Goal: Task Accomplishment & Management: Use online tool/utility

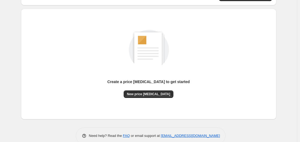
scroll to position [59, 0]
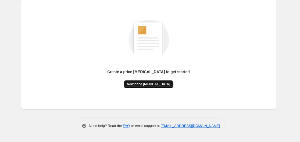
click at [149, 84] on span "New price [MEDICAL_DATA]" at bounding box center [148, 84] width 43 height 4
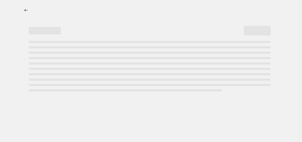
select select "percentage"
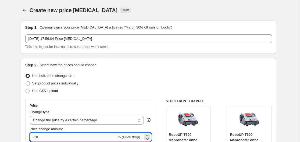
click at [63, 137] on input "-10" at bounding box center [73, 137] width 87 height 9
type input "-1"
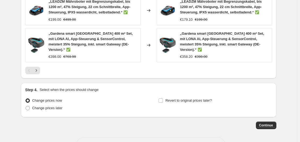
scroll to position [447, 0]
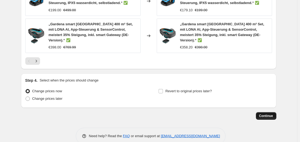
type input "-35"
click at [270, 112] on button "Continue" at bounding box center [266, 116] width 20 height 8
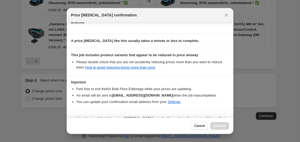
scroll to position [84, 0]
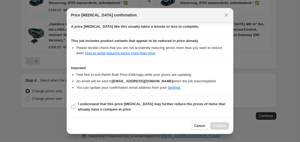
click at [77, 111] on label "I understand that this price [MEDICAL_DATA] may further reduce the prices of it…" at bounding box center [150, 106] width 158 height 13
click at [75, 109] on input "I understand that this price [MEDICAL_DATA] may further reduce the prices of it…" at bounding box center [73, 106] width 4 height 4
checkbox input "true"
click at [214, 128] on span "Confirm" at bounding box center [219, 126] width 12 height 4
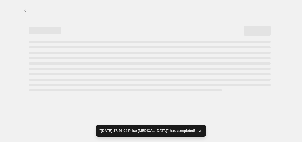
select select "percentage"
